Goal: Browse casually: Explore the website without a specific task or goal

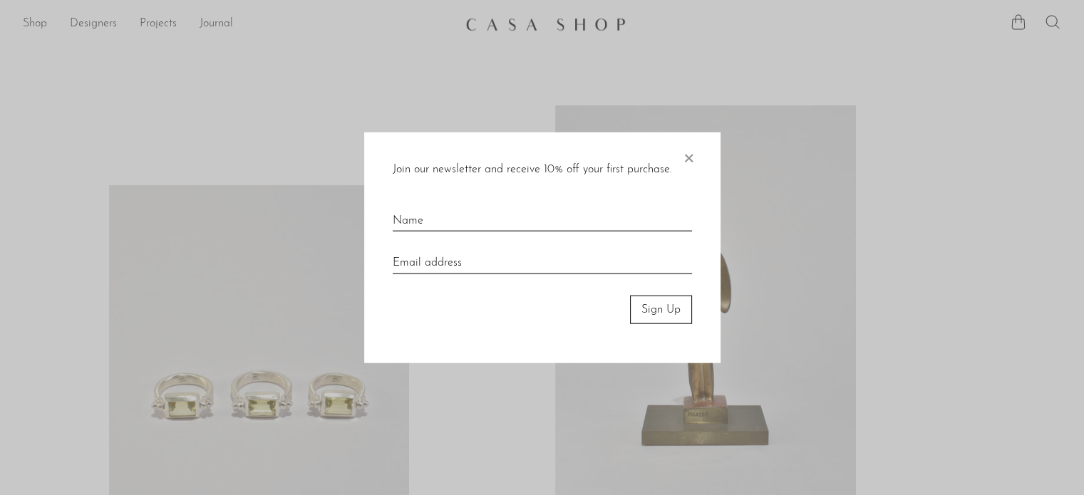
click at [693, 154] on span "×" at bounding box center [688, 155] width 14 height 46
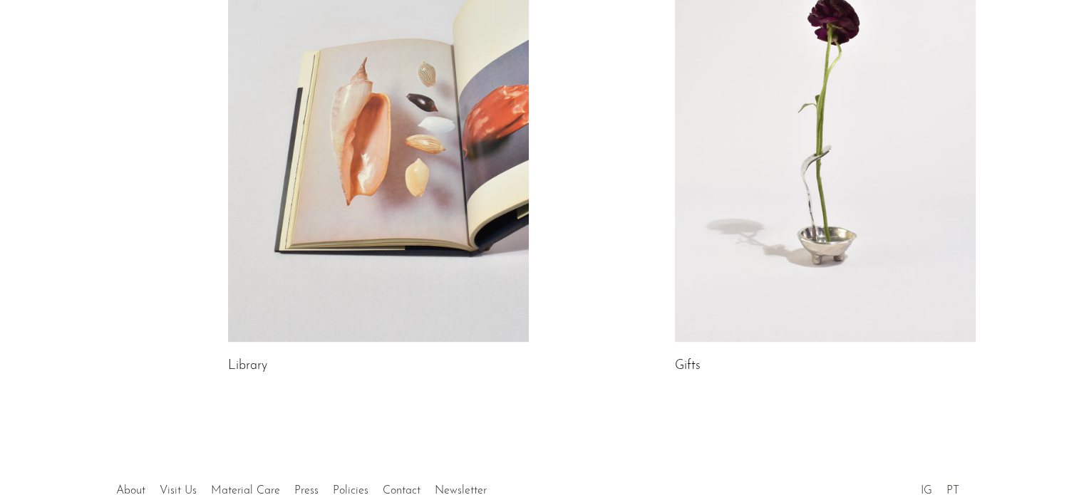
scroll to position [747, 0]
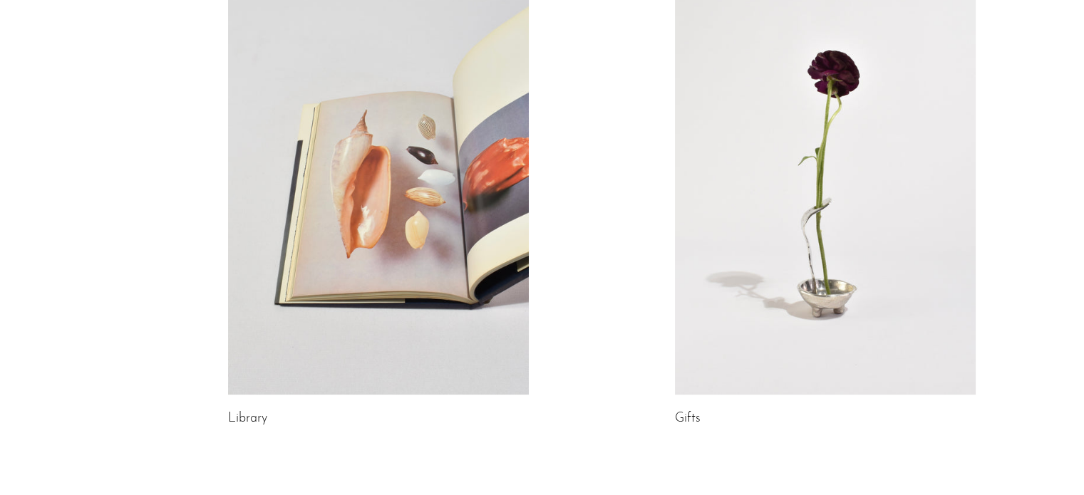
click at [871, 289] on link at bounding box center [825, 184] width 301 height 421
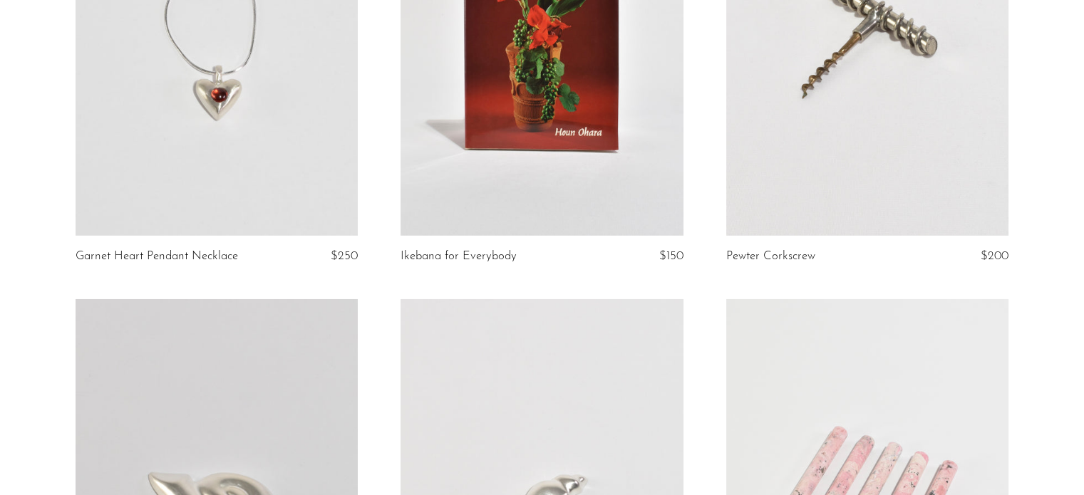
scroll to position [4275, 0]
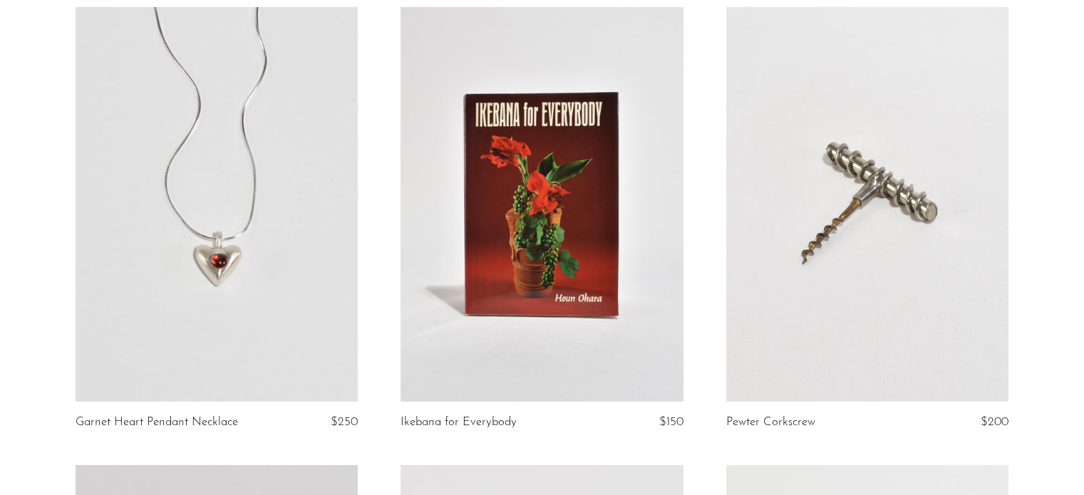
click at [274, 263] on link at bounding box center [217, 204] width 282 height 395
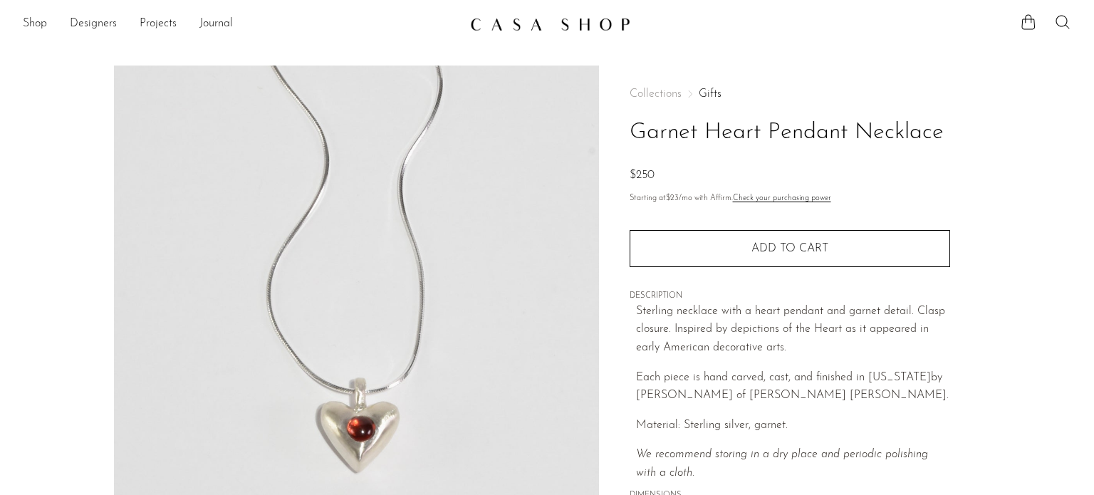
click at [604, 19] on img at bounding box center [550, 24] width 160 height 14
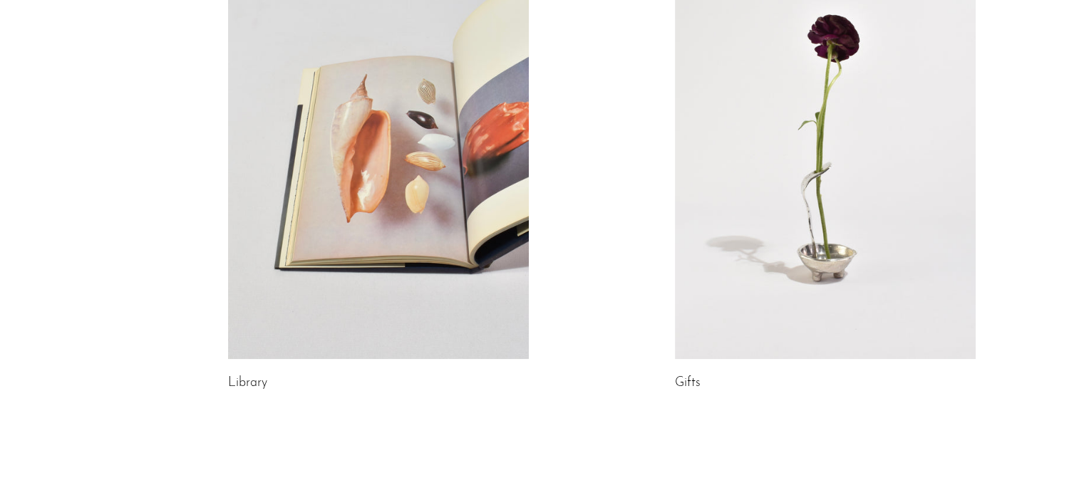
scroll to position [889, 0]
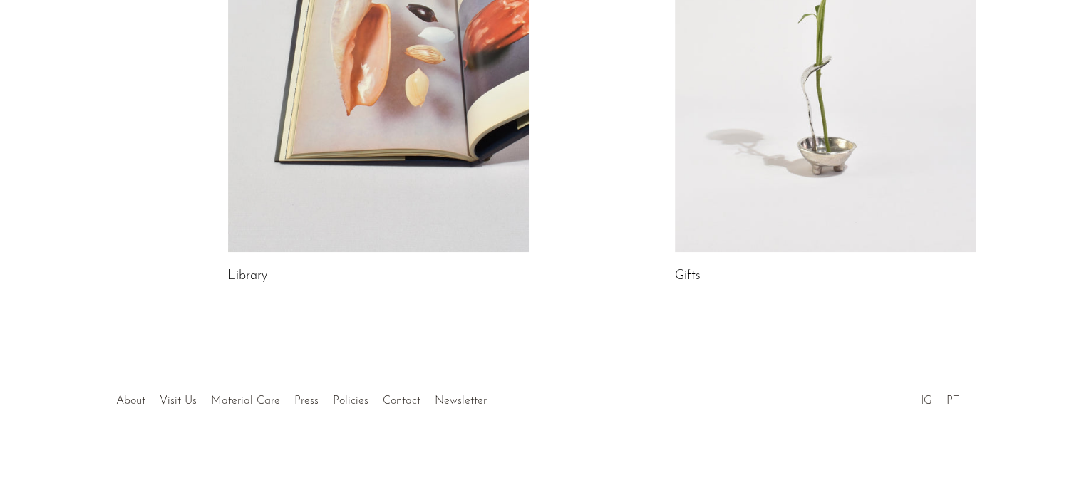
click at [593, 371] on div at bounding box center [542, 386] width 274 height 50
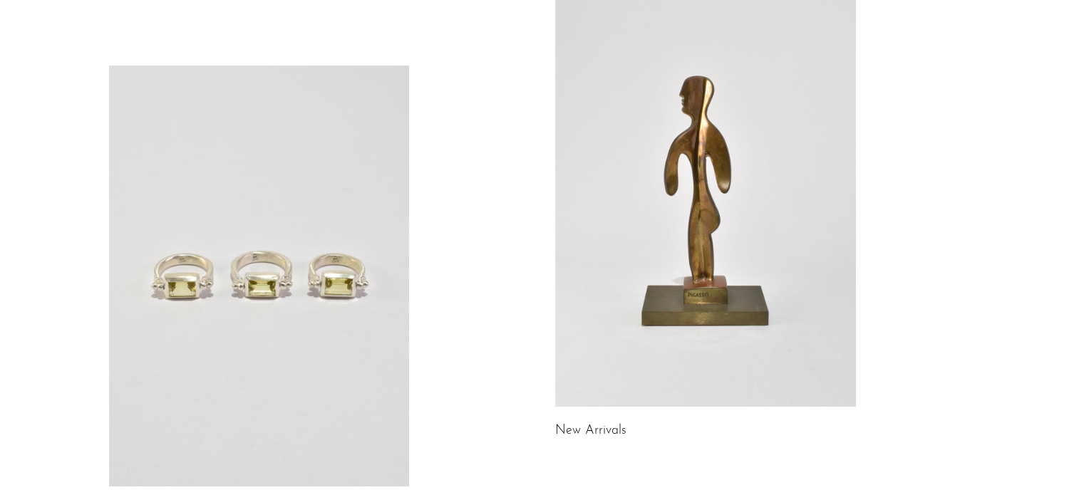
scroll to position [0, 0]
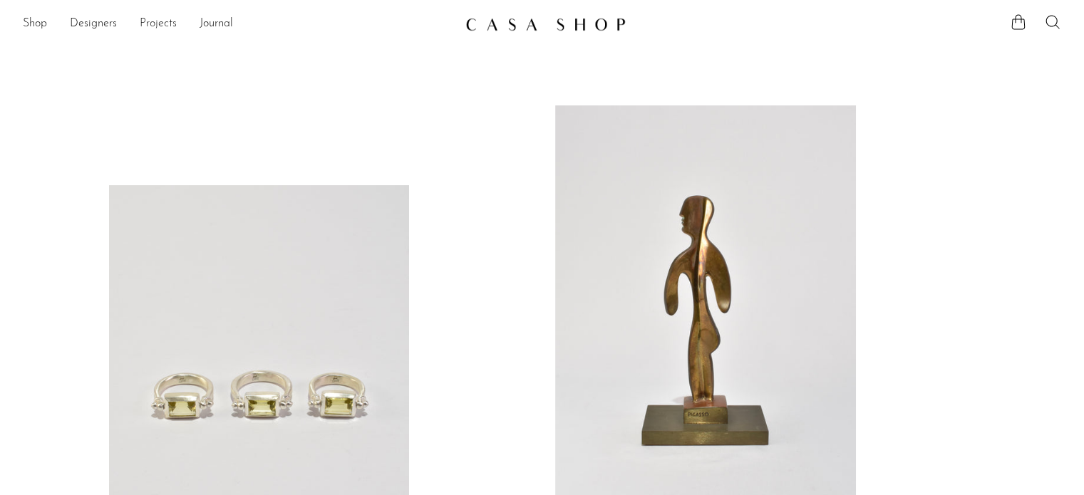
click at [150, 20] on link "Projects" at bounding box center [158, 24] width 37 height 19
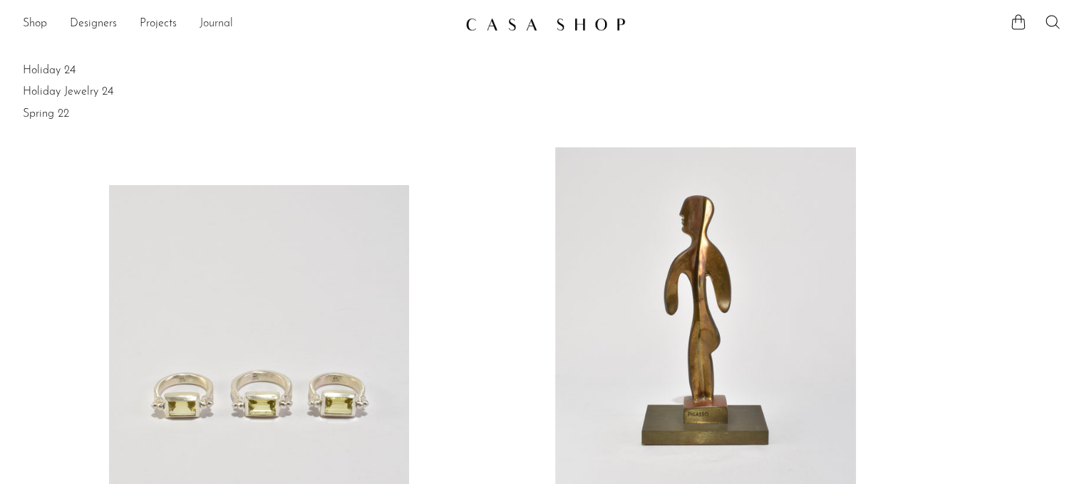
click at [231, 22] on link "Journal" at bounding box center [215, 24] width 33 height 19
